Goal: Task Accomplishment & Management: Manage account settings

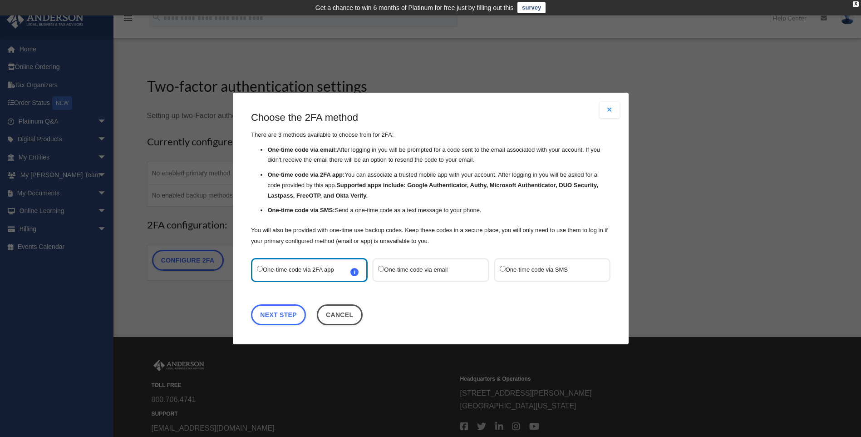
click at [408, 269] on label "One-time code via email" at bounding box center [426, 270] width 96 height 12
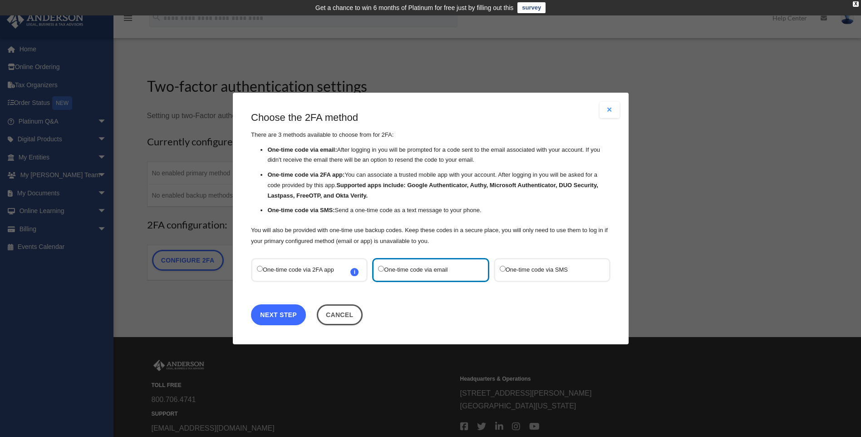
click at [284, 320] on link "Next Step" at bounding box center [278, 314] width 55 height 21
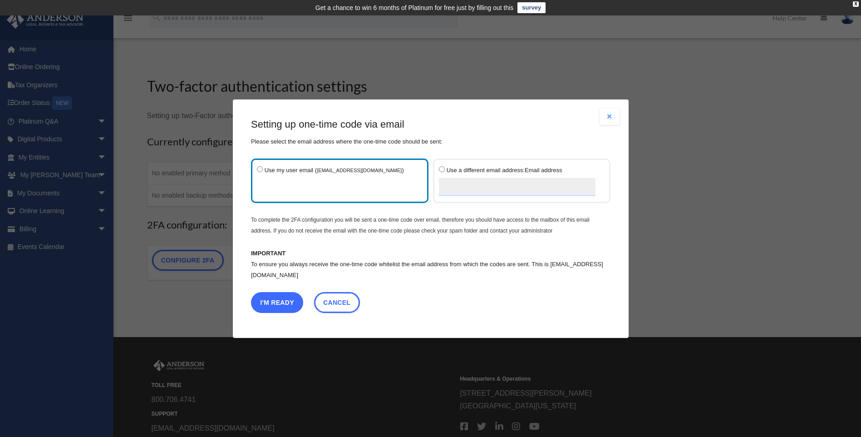
click at [272, 300] on button "I'm Ready" at bounding box center [277, 301] width 52 height 21
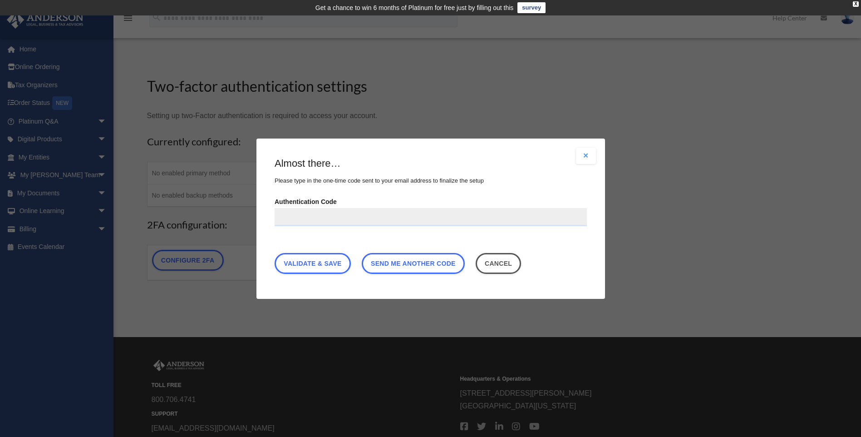
click at [286, 211] on input "Authentication Code" at bounding box center [431, 216] width 312 height 18
paste input "******"
type input "******"
click at [313, 263] on link "Validate & Save" at bounding box center [313, 262] width 76 height 21
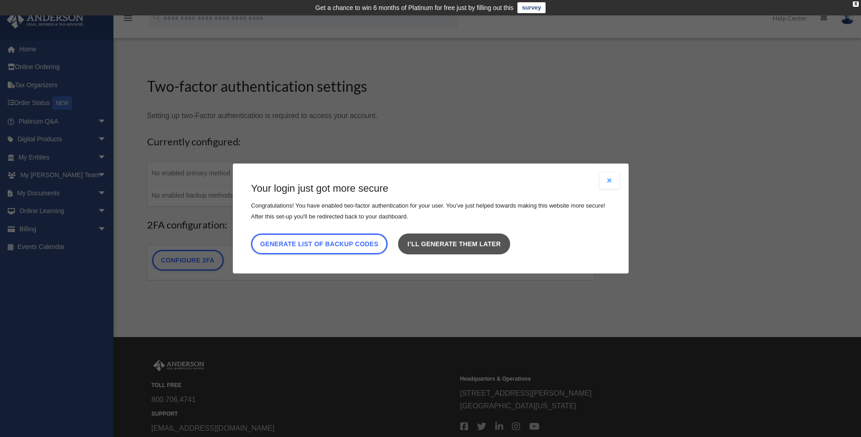
click at [462, 244] on link "I’ll generate them later" at bounding box center [454, 243] width 112 height 21
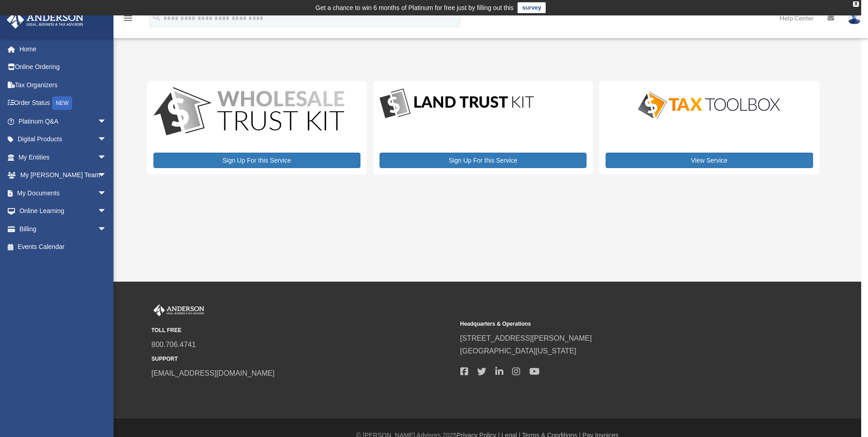
click at [855, 22] on img at bounding box center [855, 17] width 14 height 13
click at [25, 158] on link "My Entities arrow_drop_down" at bounding box center [63, 157] width 114 height 18
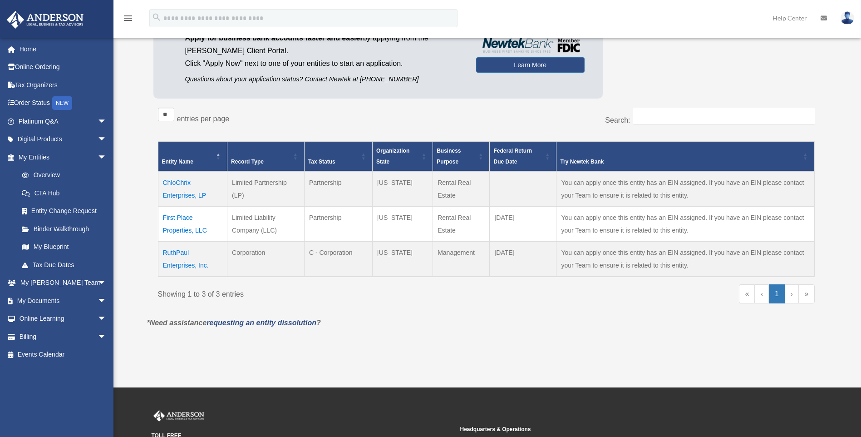
scroll to position [127, 0]
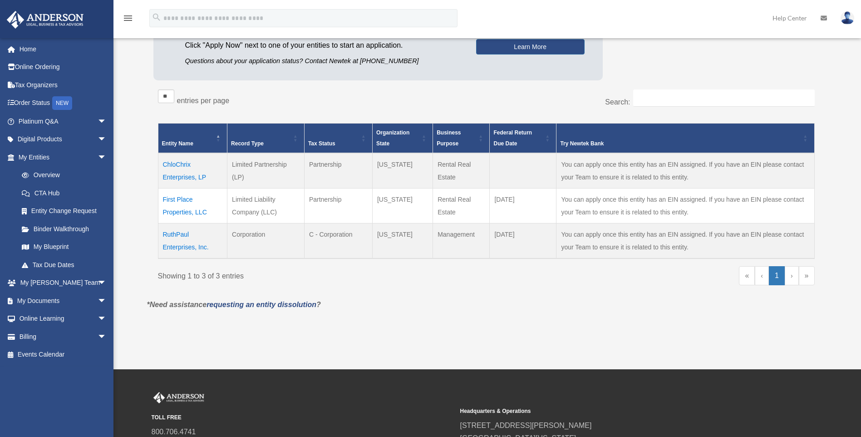
click at [179, 198] on td "First Place Properties, LLC" at bounding box center [192, 205] width 69 height 35
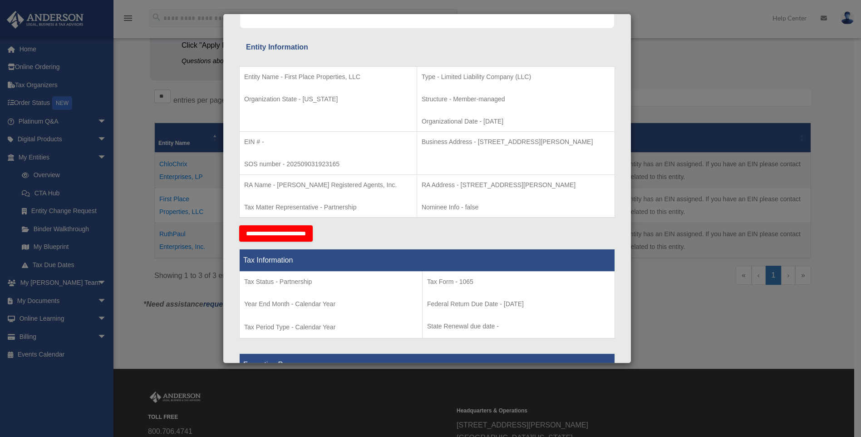
scroll to position [0, 0]
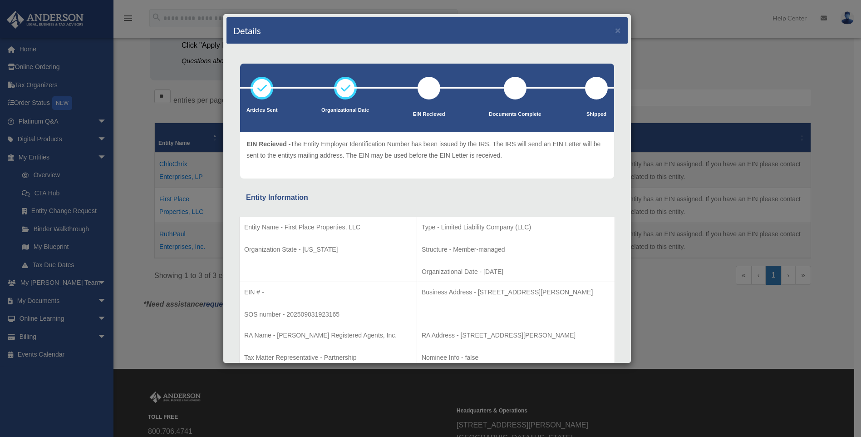
click at [685, 307] on div "Details × Articles Sent Organizational Date" at bounding box center [430, 218] width 861 height 437
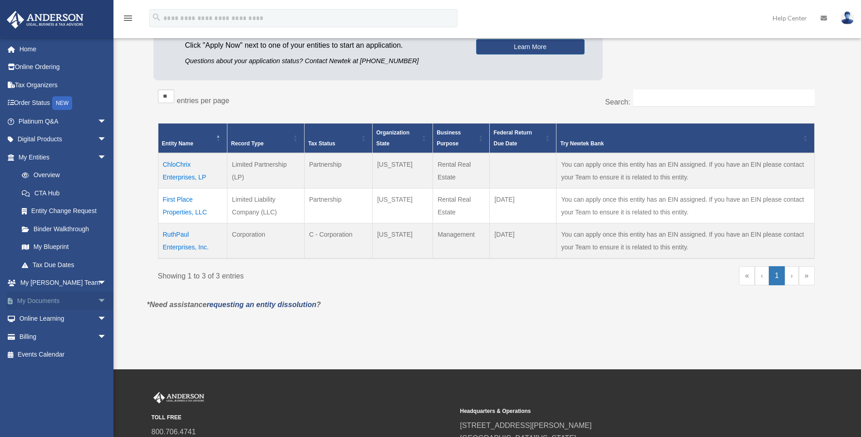
click at [49, 297] on link "My Documents arrow_drop_down" at bounding box center [63, 300] width 114 height 18
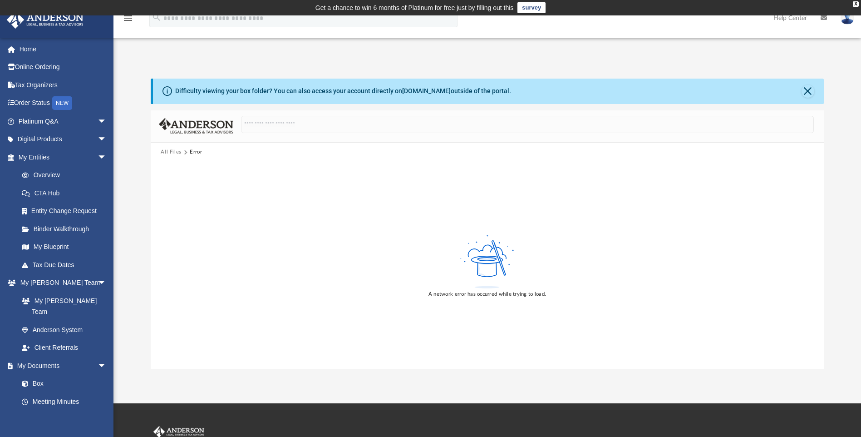
click at [174, 152] on button "All Files" at bounding box center [171, 152] width 21 height 8
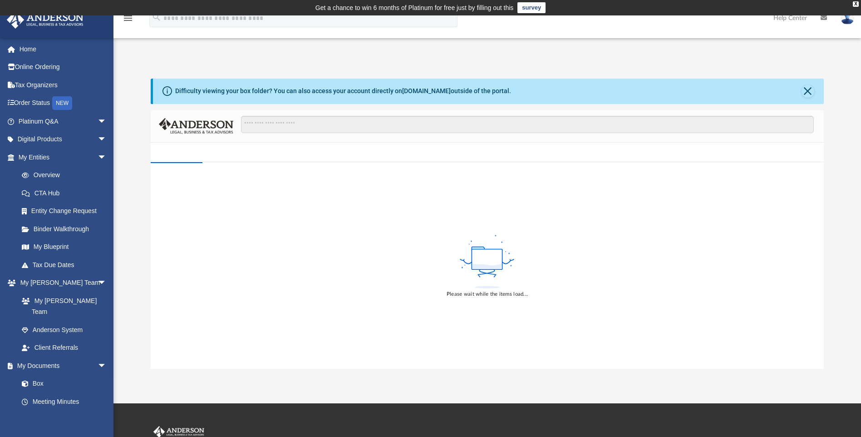
click at [224, 302] on div "Please wait while the items load..." at bounding box center [487, 265] width 673 height 206
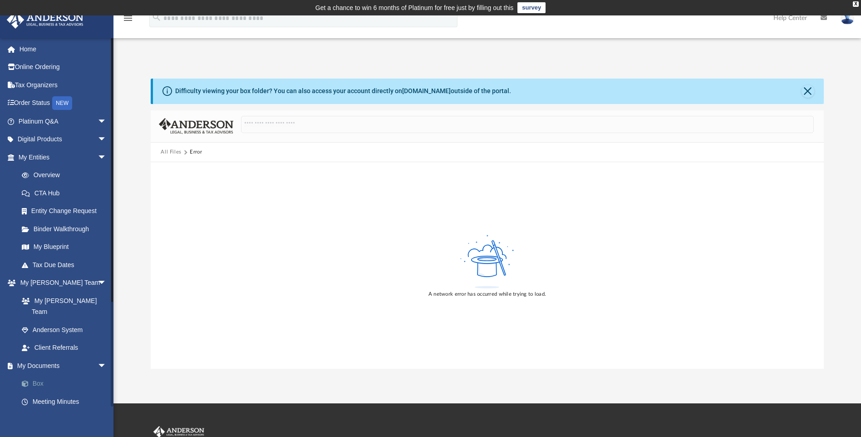
click at [30, 377] on link "Box" at bounding box center [67, 384] width 108 height 18
click at [34, 375] on link "Box" at bounding box center [67, 384] width 108 height 18
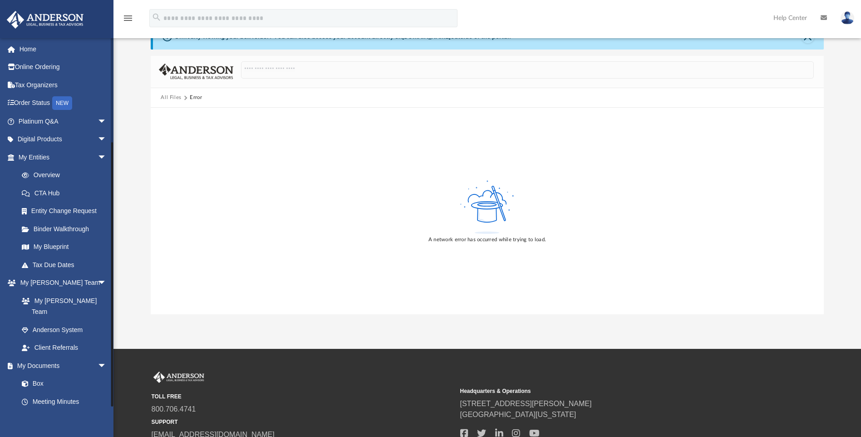
scroll to position [138, 0]
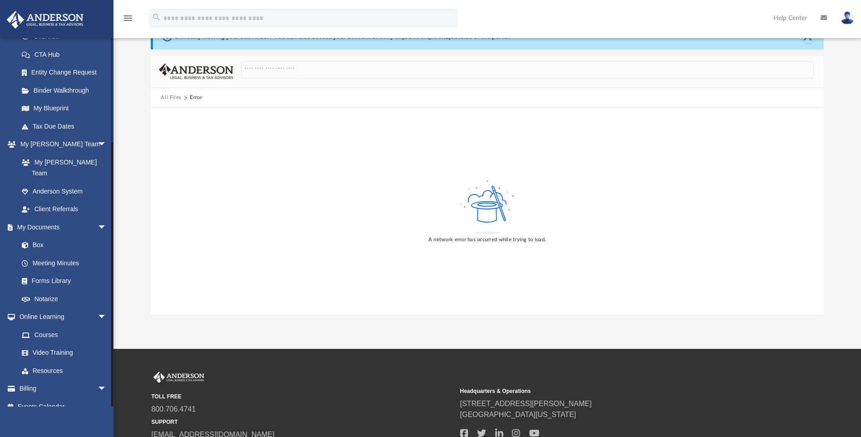
drag, startPoint x: 111, startPoint y: 372, endPoint x: 116, endPoint y: 392, distance: 20.6
click at [116, 392] on div "menu search Site Menu add adepojuabiola80@yahoo.com My Profile Reset Password L…" at bounding box center [430, 236] width 861 height 550
click at [32, 237] on link "Box" at bounding box center [67, 245] width 108 height 18
click at [30, 242] on span at bounding box center [30, 245] width 6 height 6
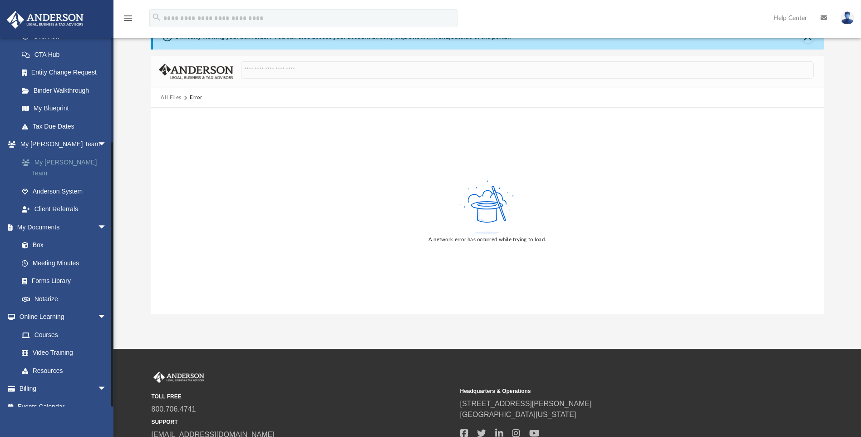
click at [54, 160] on link "My [PERSON_NAME] Team" at bounding box center [67, 167] width 108 height 29
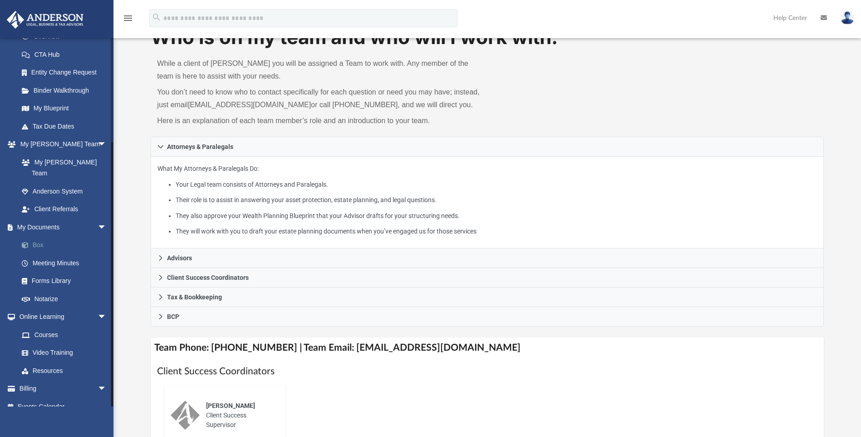
click at [32, 242] on span at bounding box center [30, 245] width 6 height 6
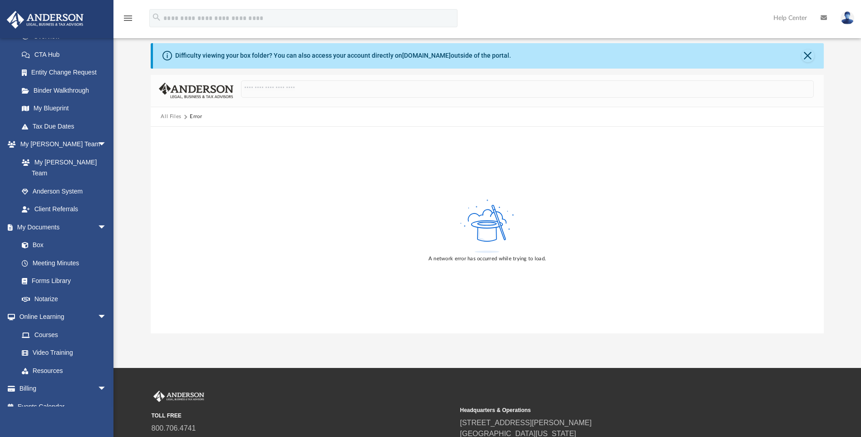
scroll to position [18, 0]
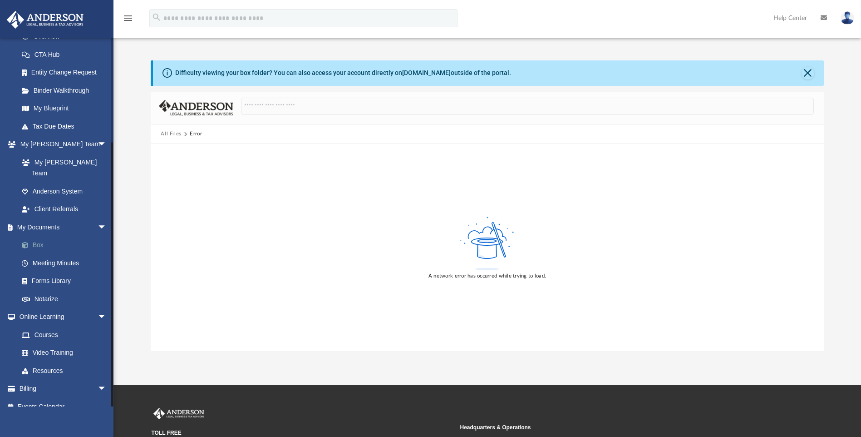
click at [29, 238] on link "Box" at bounding box center [67, 245] width 108 height 18
